Goal: Find specific page/section: Find specific page/section

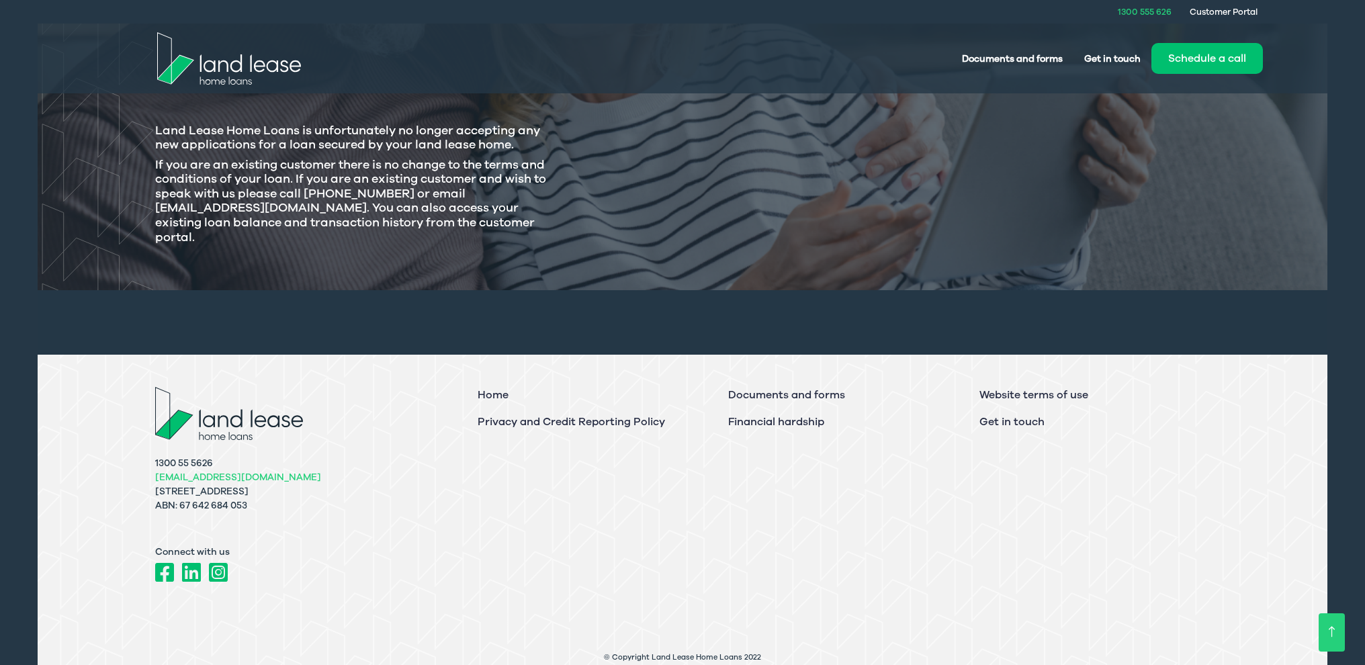
scroll to position [396, 0]
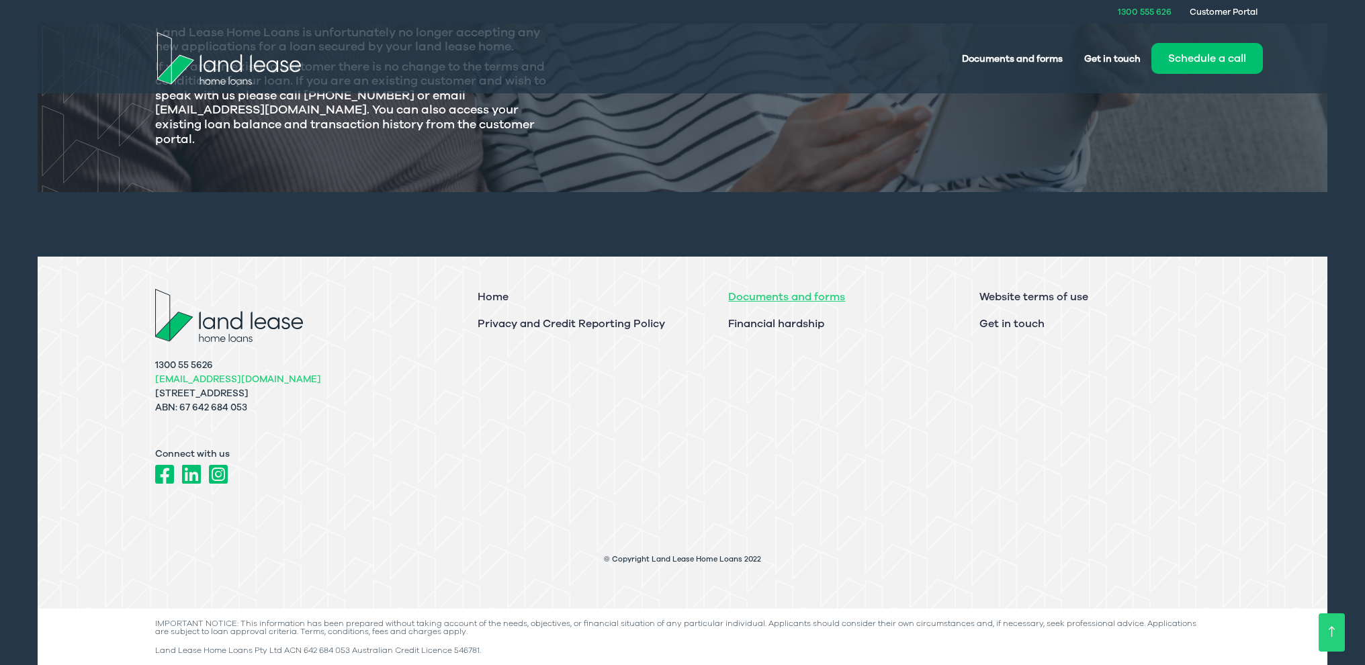
click at [788, 297] on link "Documents and forms" at bounding box center [786, 297] width 117 height 15
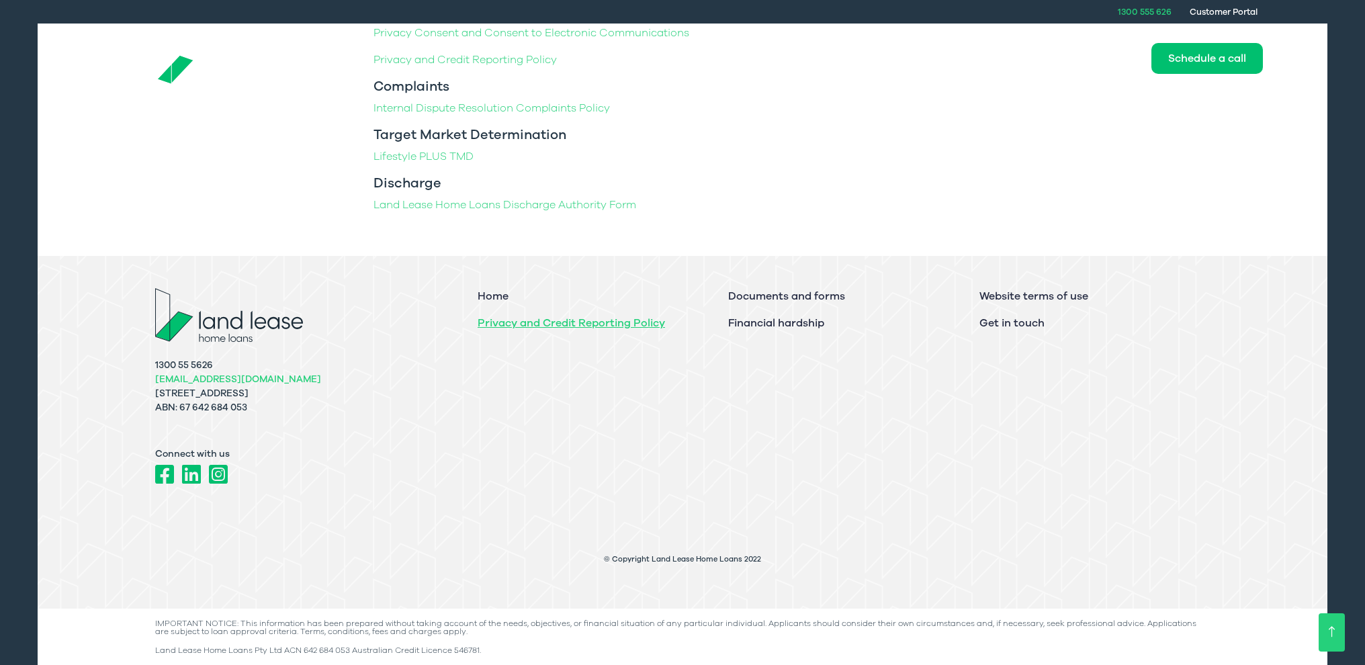
click at [600, 318] on link "Privacy and Credit Reporting Policy" at bounding box center [571, 323] width 187 height 15
